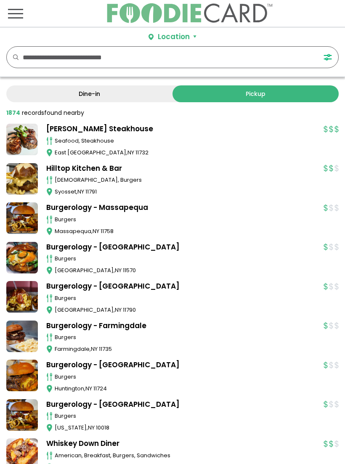
click at [158, 36] on button "Location" at bounding box center [173, 37] width 48 height 11
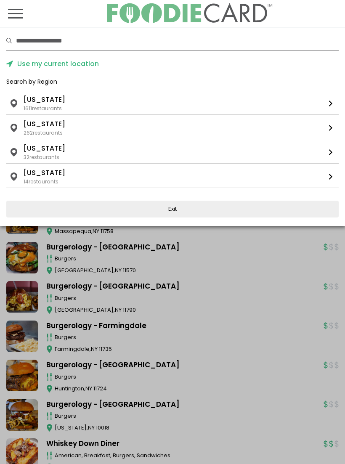
click at [73, 41] on input "text" at bounding box center [177, 41] width 323 height 19
type input "*****"
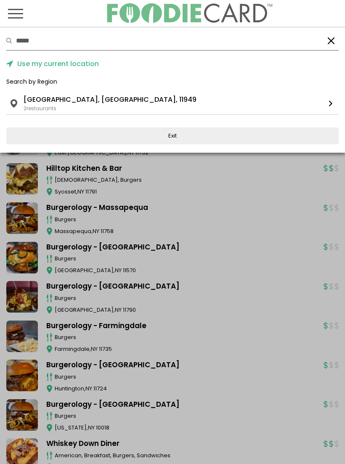
click at [36, 105] on div "2 restaurants" at bounding box center [40, 109] width 33 height 8
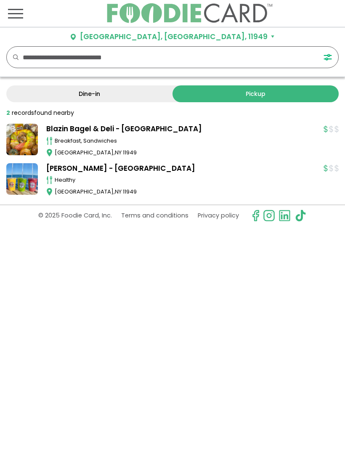
click at [56, 134] on link "Blazin Bagel & Deli - [GEOGRAPHIC_DATA]" at bounding box center [180, 129] width 269 height 11
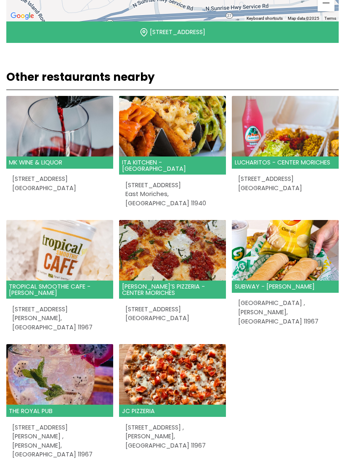
scroll to position [490, 0]
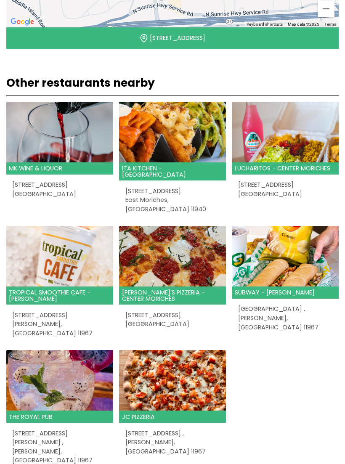
click at [40, 134] on img at bounding box center [59, 132] width 107 height 61
click at [163, 133] on img at bounding box center [172, 132] width 107 height 61
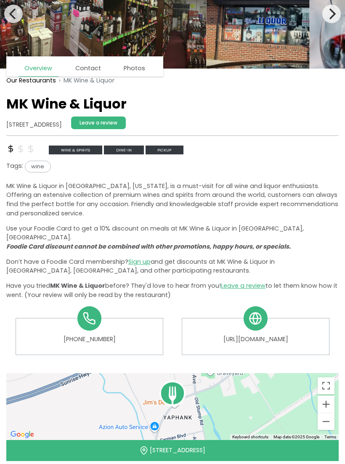
scroll to position [66, 0]
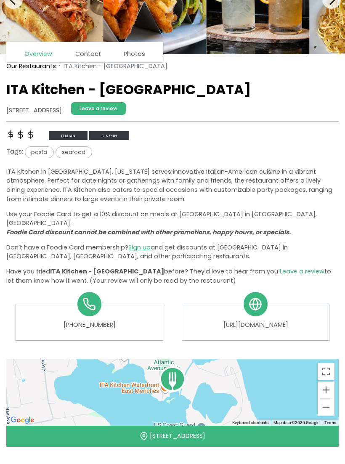
scroll to position [82, 0]
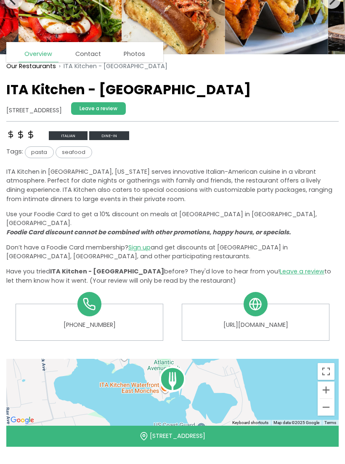
click at [213, 321] on link "https://www.itakitchen.com/location/ita-restaurant-east-moriches" at bounding box center [255, 325] width 135 height 9
